Goal: Task Accomplishment & Management: Manage account settings

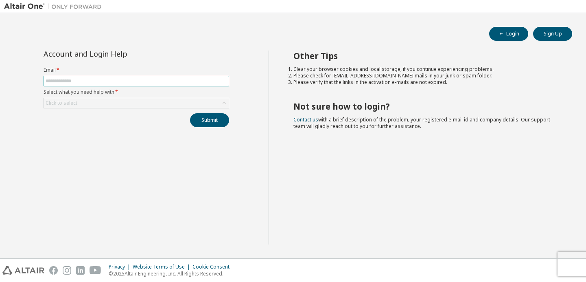
click at [184, 84] on span at bounding box center [137, 81] width 186 height 11
click at [184, 81] on input "text" at bounding box center [136, 81] width 181 height 7
type input "**********"
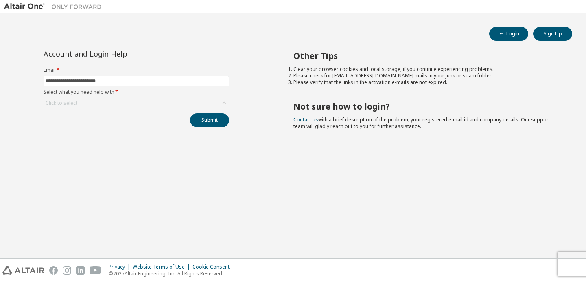
click at [181, 103] on div "Click to select" at bounding box center [136, 103] width 185 height 10
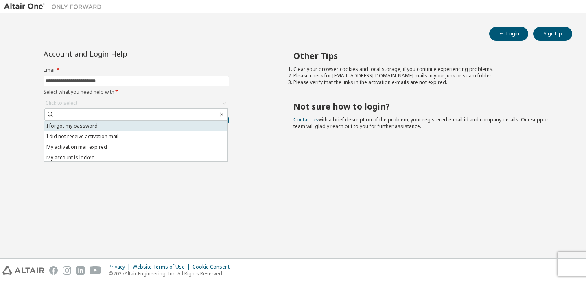
click at [176, 124] on li "I forgot my password" at bounding box center [135, 125] width 183 height 11
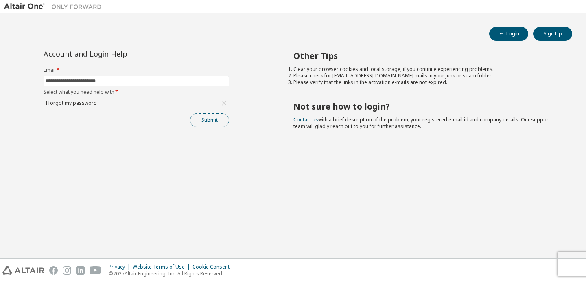
click at [195, 122] on button "Submit" at bounding box center [209, 120] width 39 height 14
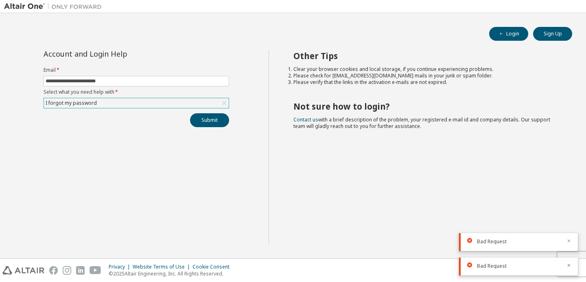
click at [570, 244] on button "button" at bounding box center [568, 241] width 5 height 7
click at [567, 265] on icon "button" at bounding box center [568, 264] width 5 height 5
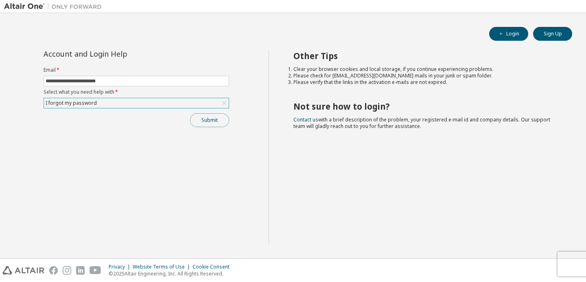
click at [214, 117] on button "Submit" at bounding box center [209, 120] width 39 height 14
click at [568, 266] on icon "button" at bounding box center [568, 264] width 5 height 5
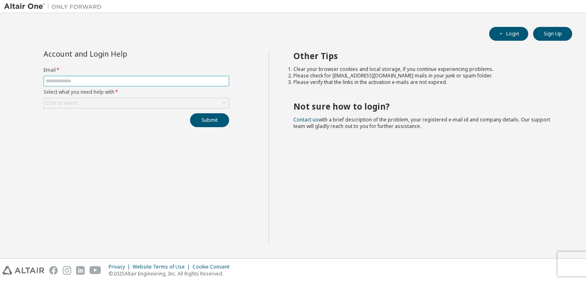
click at [172, 79] on input "text" at bounding box center [136, 81] width 181 height 7
type input "**********"
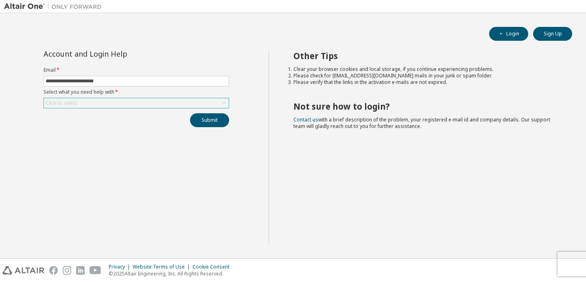
click at [164, 108] on div "**********" at bounding box center [136, 88] width 195 height 77
click at [164, 101] on div "Click to select" at bounding box center [136, 103] width 185 height 10
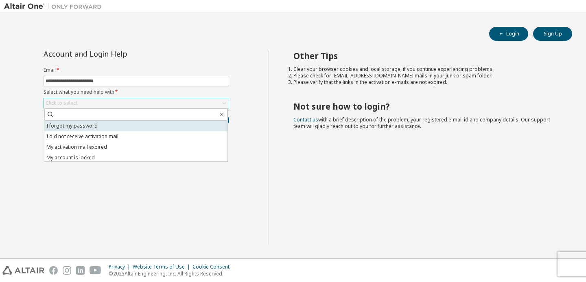
click at [161, 127] on li "I forgot my password" at bounding box center [135, 125] width 183 height 11
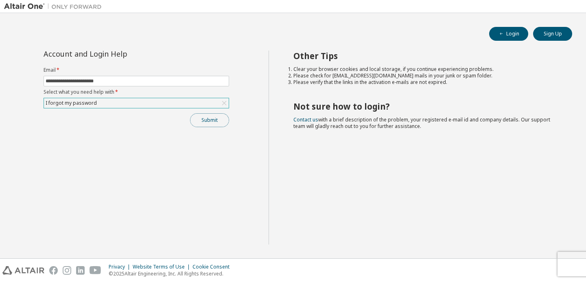
click at [217, 122] on button "Submit" at bounding box center [209, 120] width 39 height 14
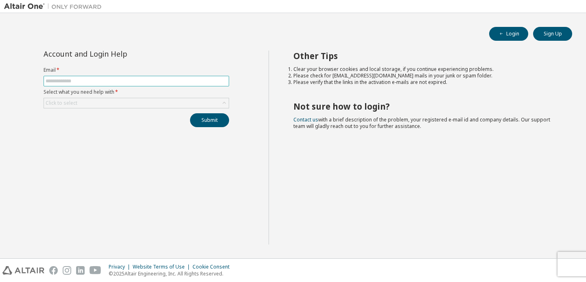
click at [129, 84] on span at bounding box center [137, 81] width 186 height 11
click at [131, 82] on input "text" at bounding box center [136, 81] width 181 height 7
type input "**********"
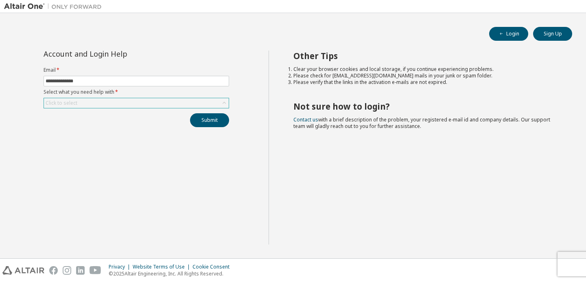
click at [164, 106] on div "Click to select" at bounding box center [136, 103] width 185 height 10
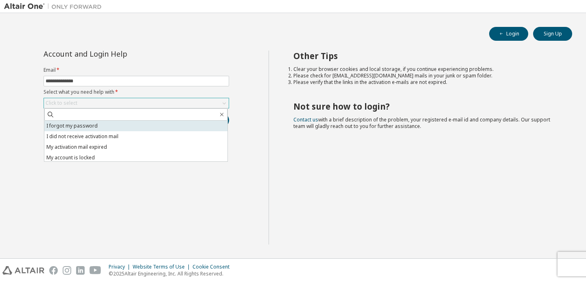
click at [164, 130] on li "I forgot my password" at bounding box center [135, 125] width 183 height 11
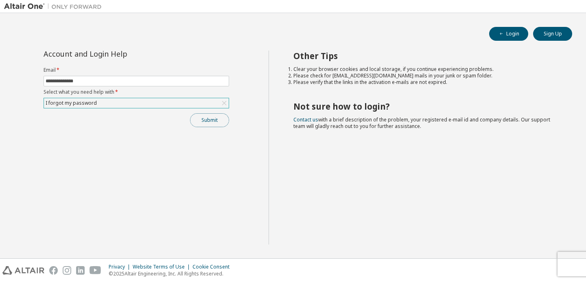
click at [225, 122] on button "Submit" at bounding box center [209, 120] width 39 height 14
